Goal: Task Accomplishment & Management: Complete application form

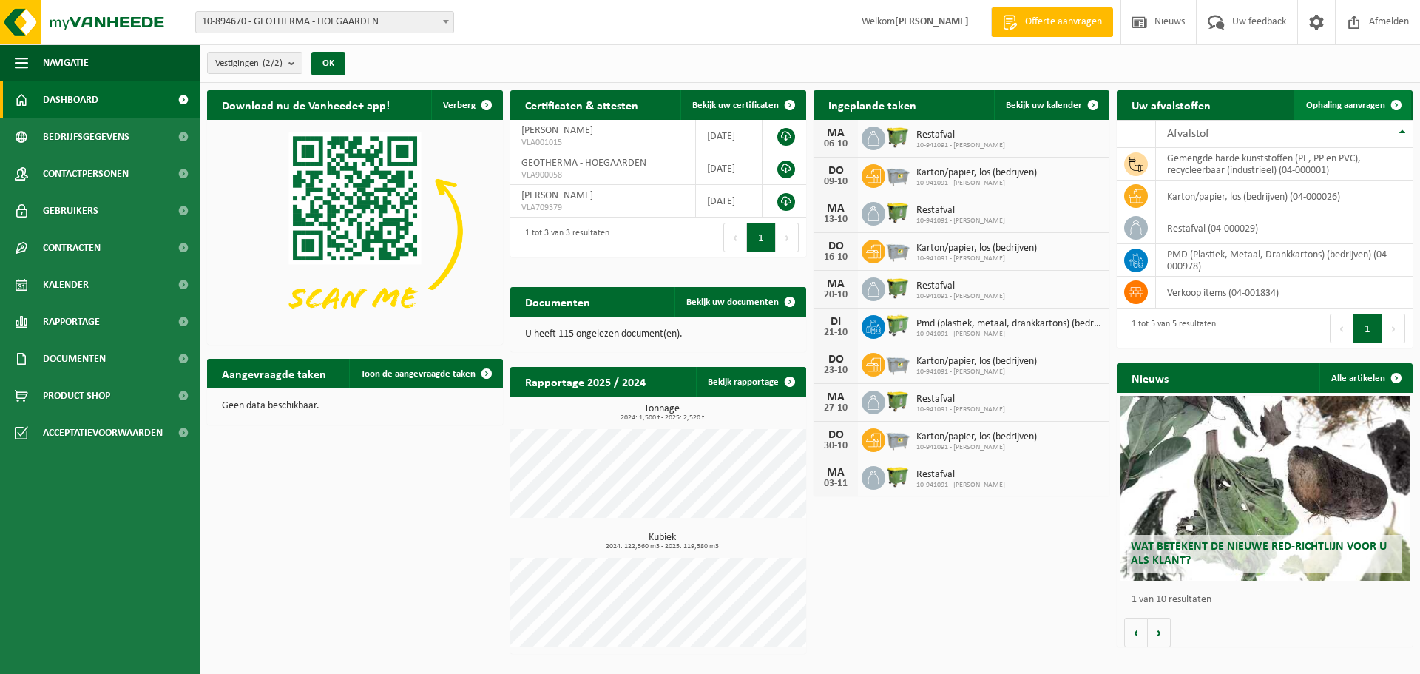
click at [1392, 104] on span at bounding box center [1396, 105] width 30 height 30
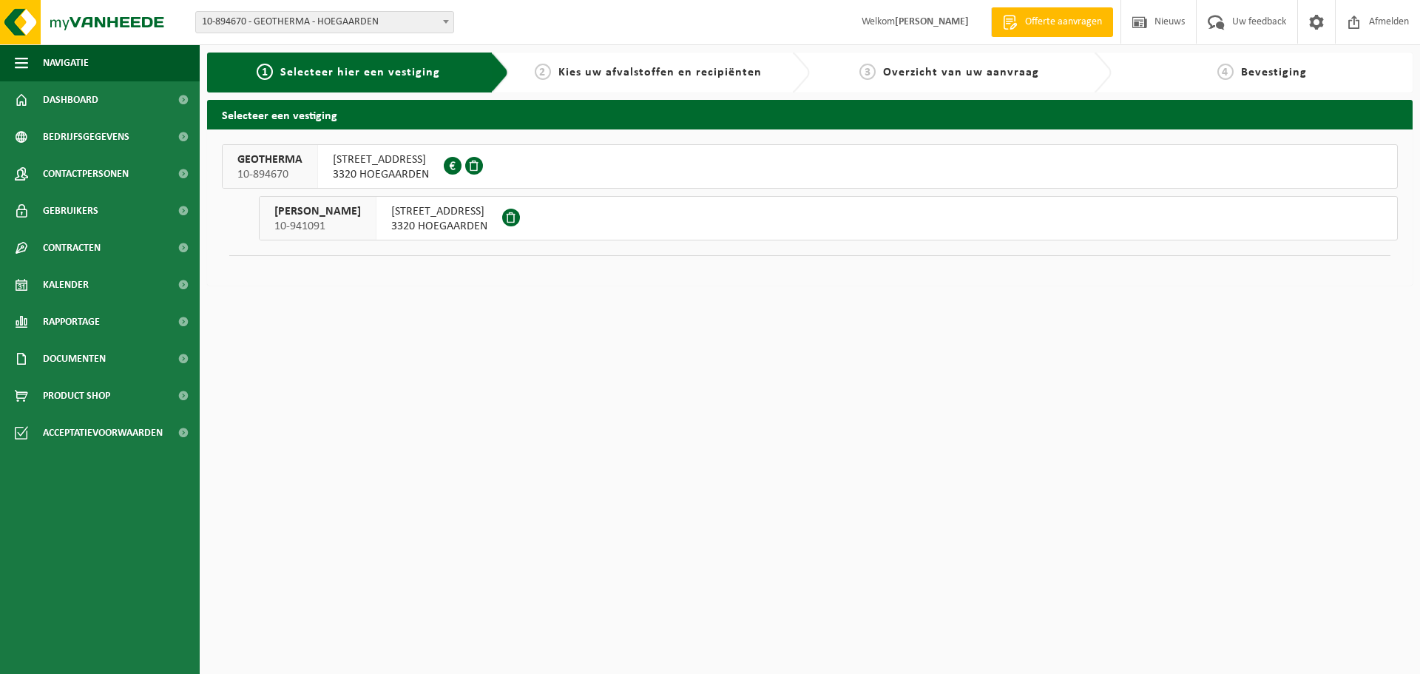
click at [487, 221] on span "3320 HOEGAARDEN" at bounding box center [439, 226] width 96 height 15
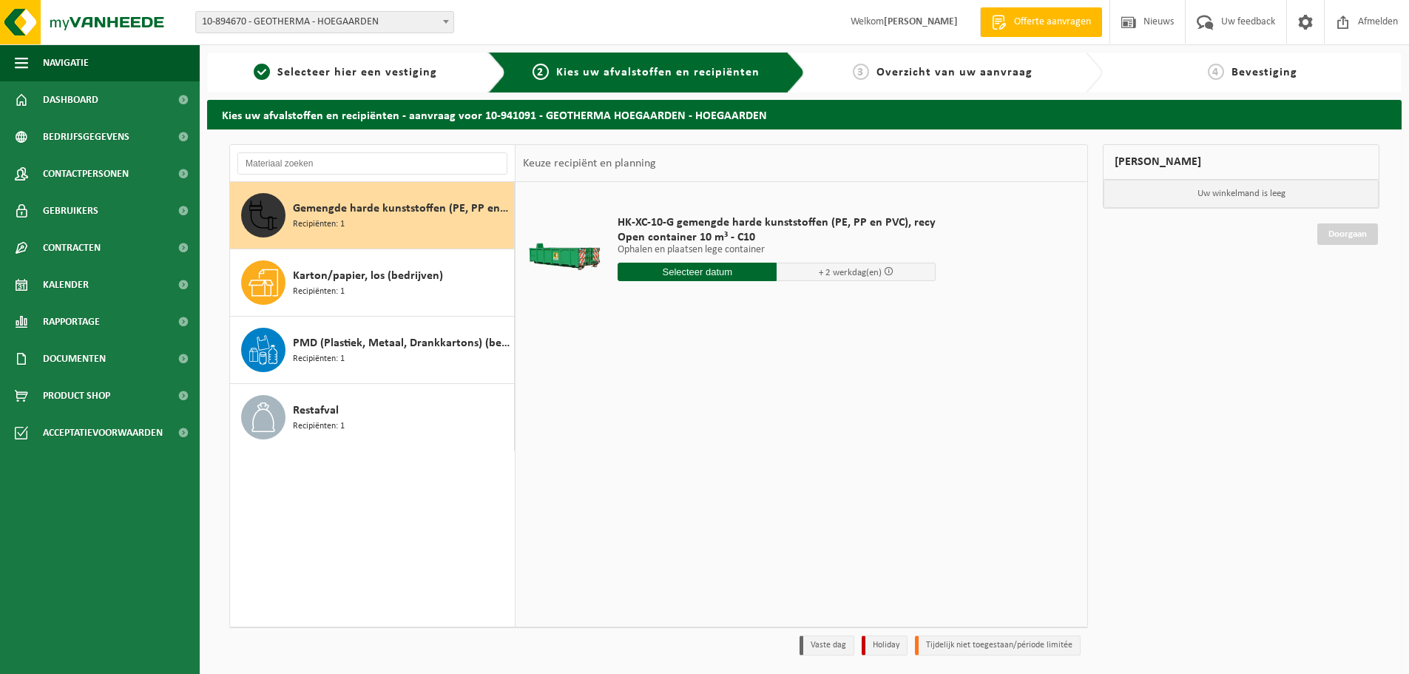
click at [674, 271] on input "text" at bounding box center [696, 272] width 159 height 18
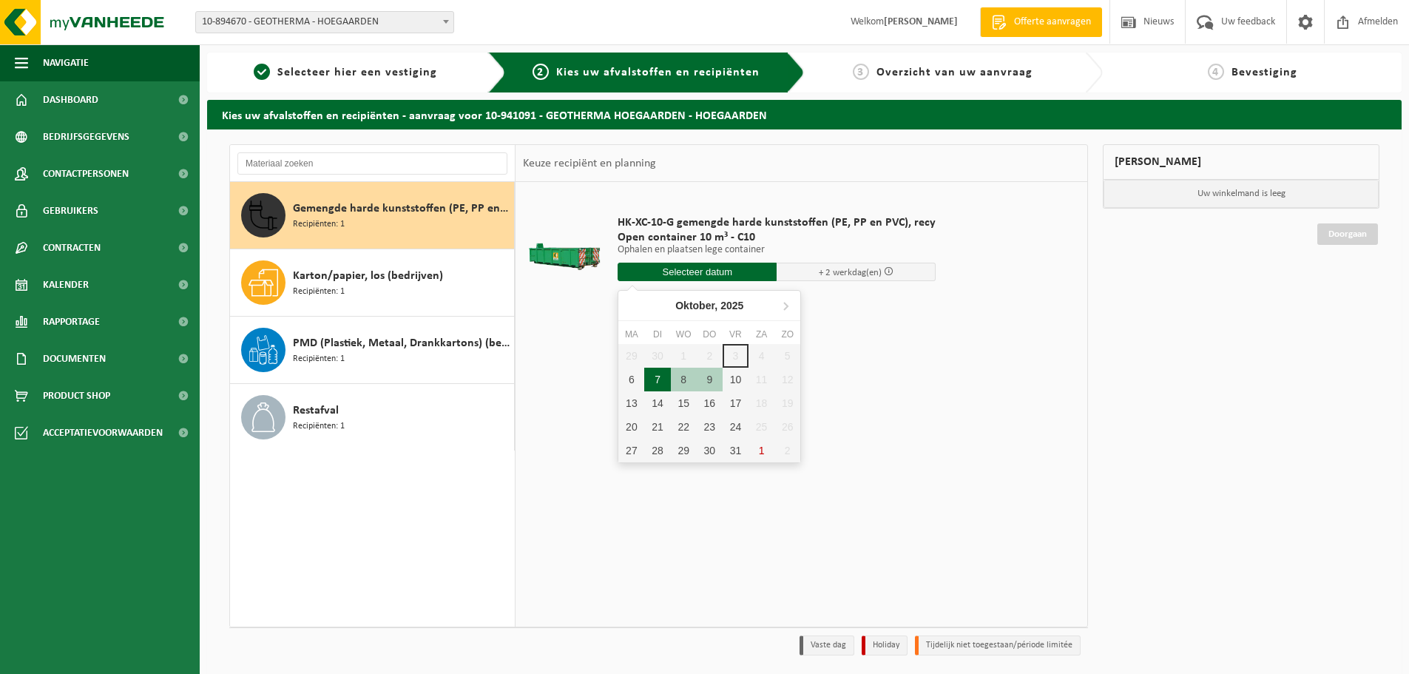
click at [657, 379] on div "7" at bounding box center [657, 380] width 26 height 24
type input "Van 2025-10-07"
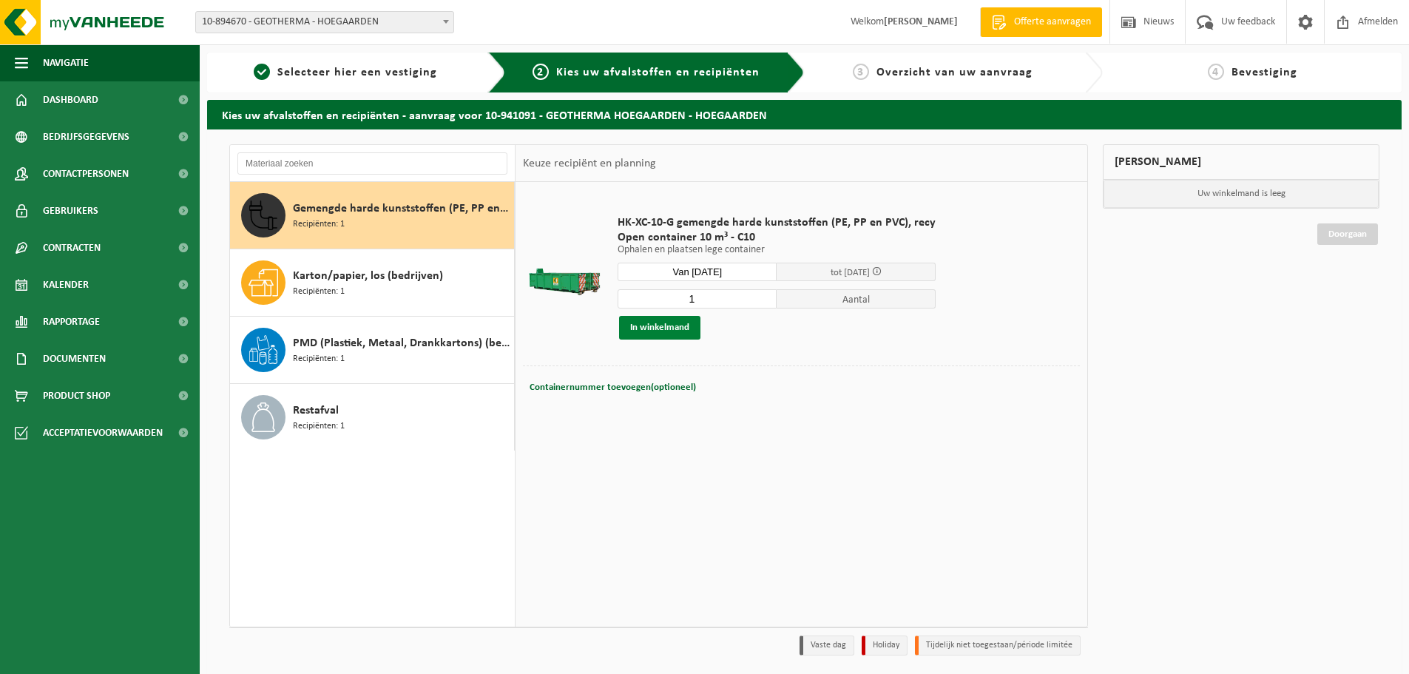
click at [662, 333] on button "In winkelmand" at bounding box center [659, 328] width 81 height 24
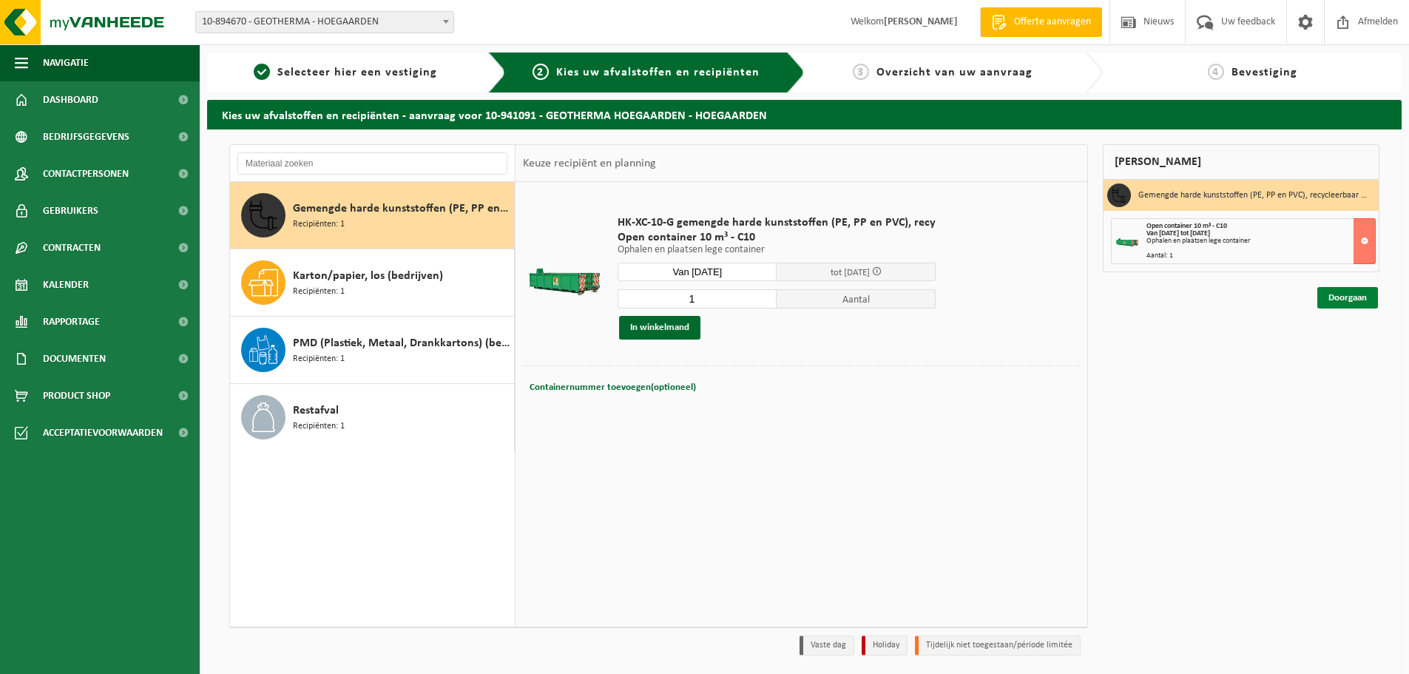
click at [1354, 298] on link "Doorgaan" at bounding box center [1347, 297] width 61 height 21
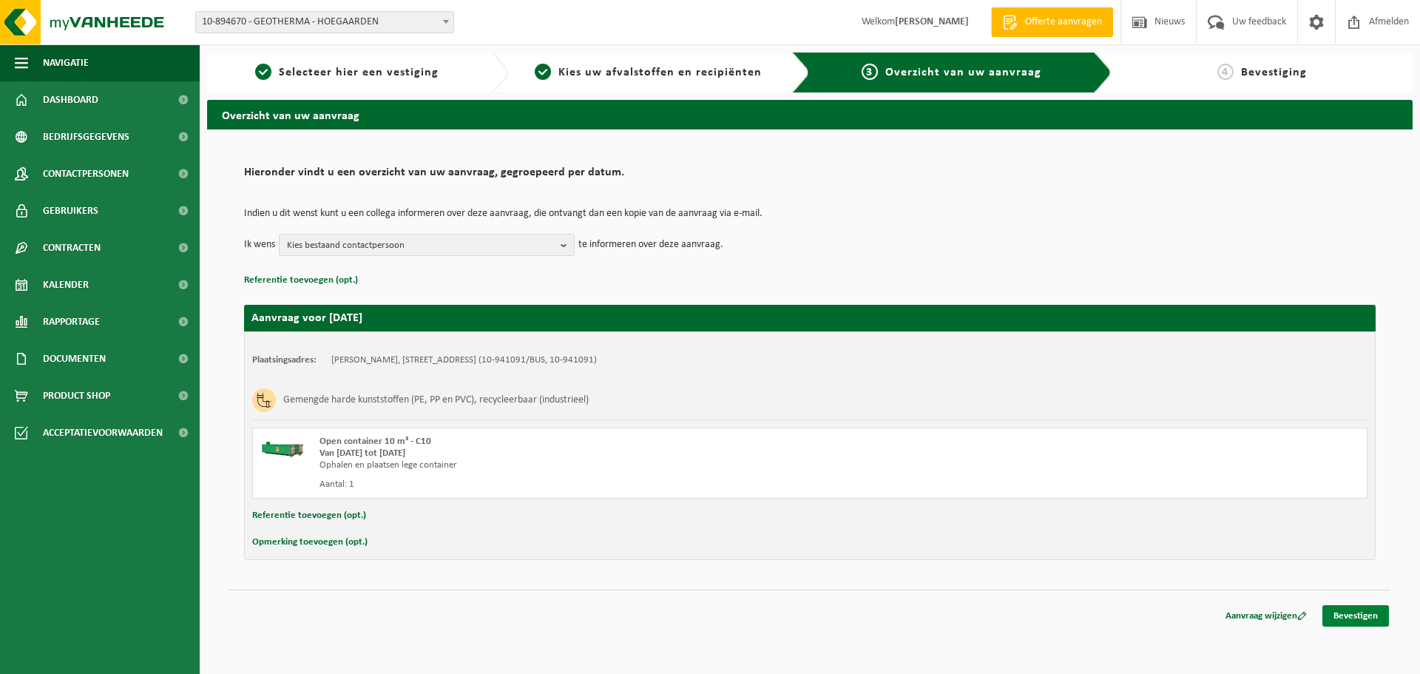
click at [1352, 617] on link "Bevestigen" at bounding box center [1355, 615] width 67 height 21
